Goal: Task Accomplishment & Management: Manage account settings

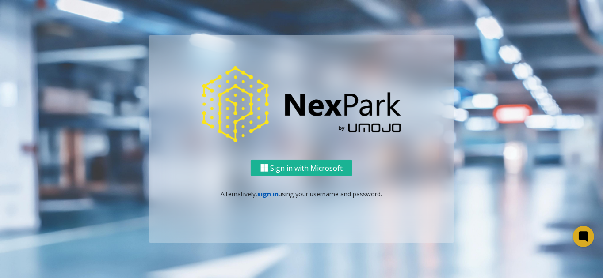
click at [273, 197] on link "sign in" at bounding box center [268, 194] width 21 height 8
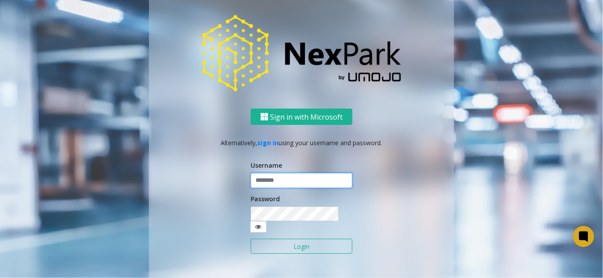
click at [276, 185] on input "text" at bounding box center [302, 180] width 102 height 15
type input "********"
click at [285, 240] on button "Login" at bounding box center [302, 246] width 102 height 15
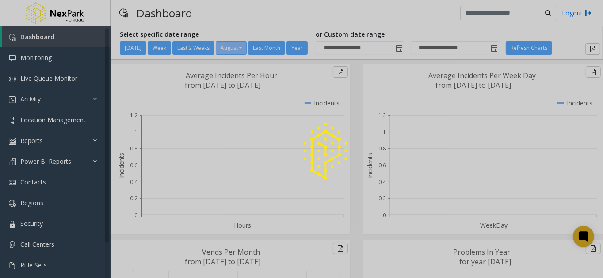
click at [68, 225] on div at bounding box center [301, 139] width 603 height 278
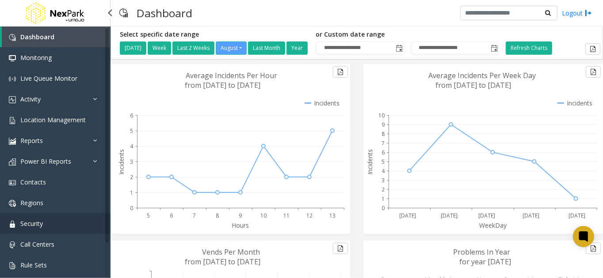
click at [68, 224] on link "Security" at bounding box center [55, 223] width 110 height 21
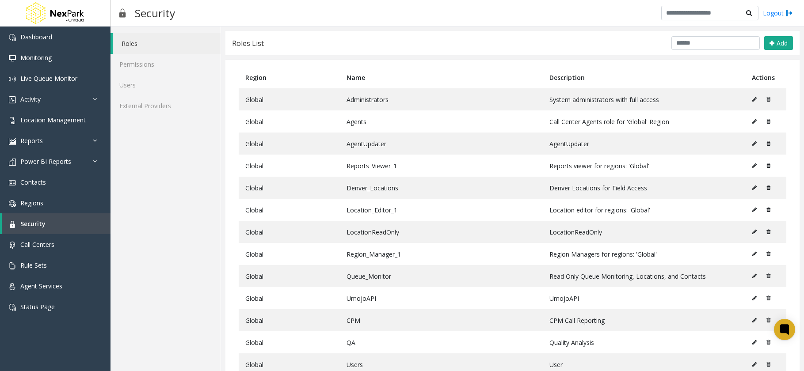
click at [487, 21] on div "Security Logout" at bounding box center [456, 13] width 693 height 27
click at [179, 103] on link "External Providers" at bounding box center [165, 105] width 110 height 21
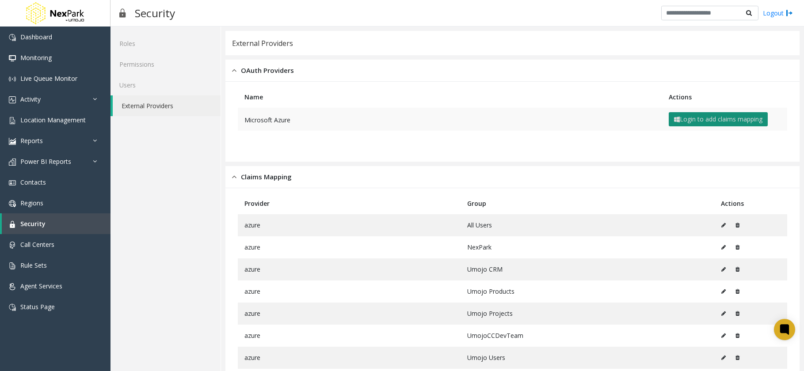
click at [602, 114] on button "Login to add claims mapping" at bounding box center [718, 119] width 99 height 14
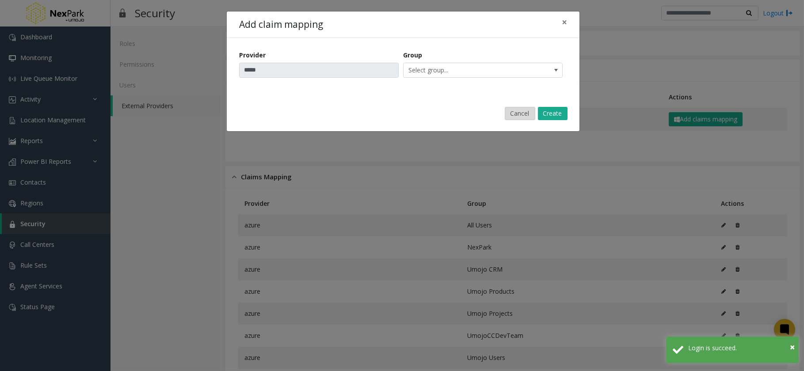
click at [524, 114] on button "Cancel" at bounding box center [520, 113] width 30 height 13
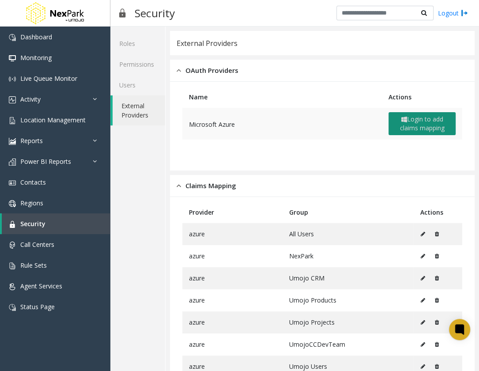
click at [418, 121] on button "Login to add claims mapping" at bounding box center [422, 123] width 67 height 23
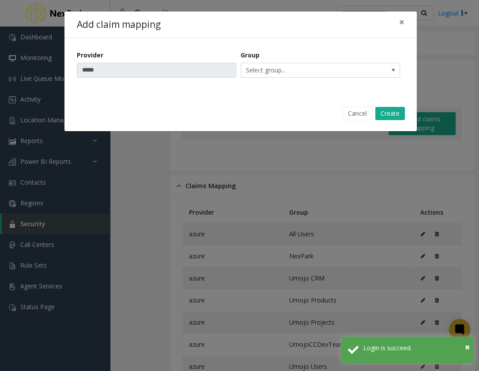
click at [354, 113] on button "Cancel" at bounding box center [357, 113] width 30 height 13
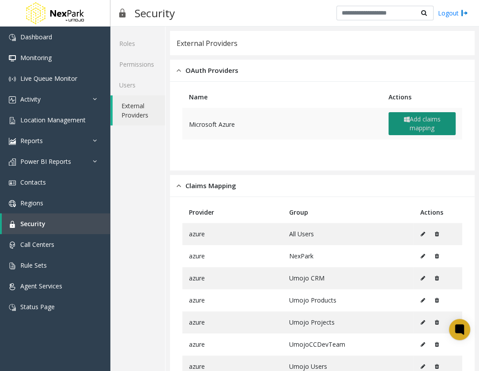
click at [421, 120] on button "Add claims mapping" at bounding box center [422, 123] width 67 height 23
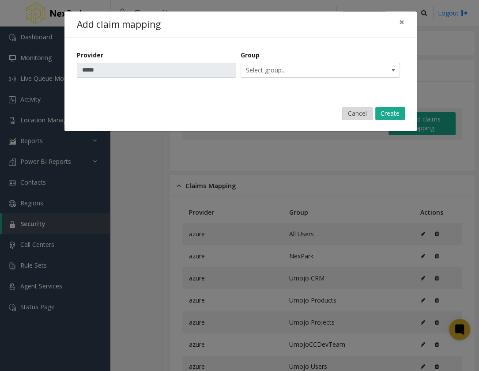
click at [357, 112] on button "Cancel" at bounding box center [357, 113] width 30 height 13
